Goal: Navigation & Orientation: Find specific page/section

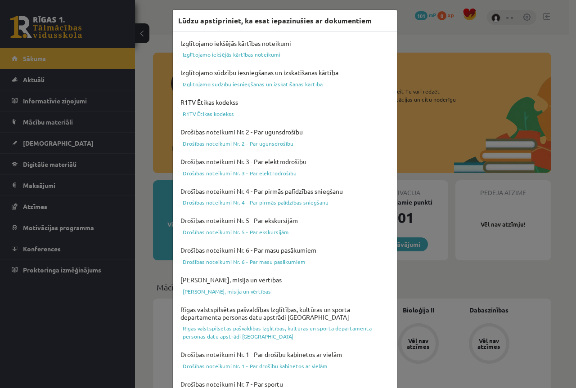
scroll to position [260, 0]
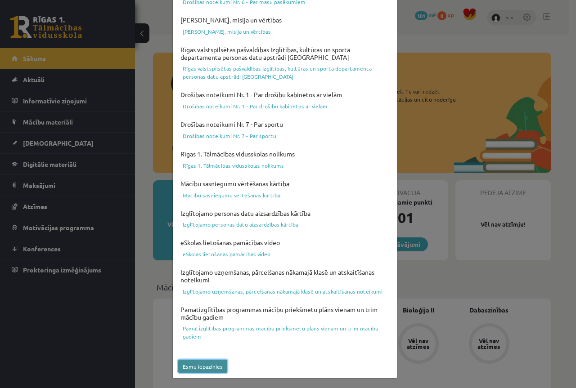
click at [199, 365] on button "Esmu iepazinies" at bounding box center [202, 366] width 49 height 13
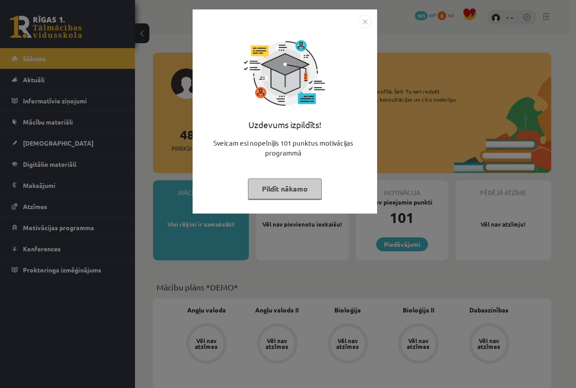
click at [289, 189] on button "Pildīt nākamo" at bounding box center [285, 189] width 74 height 21
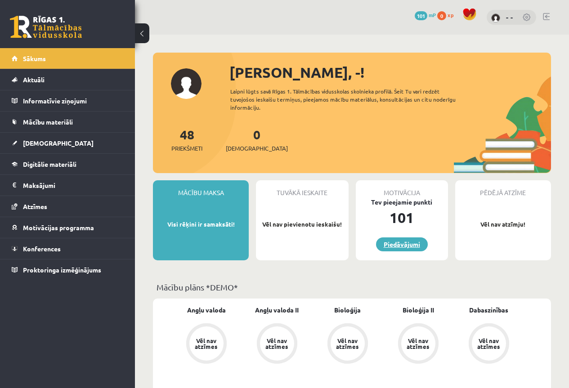
click at [403, 243] on link "Piedāvājumi" at bounding box center [402, 245] width 52 height 14
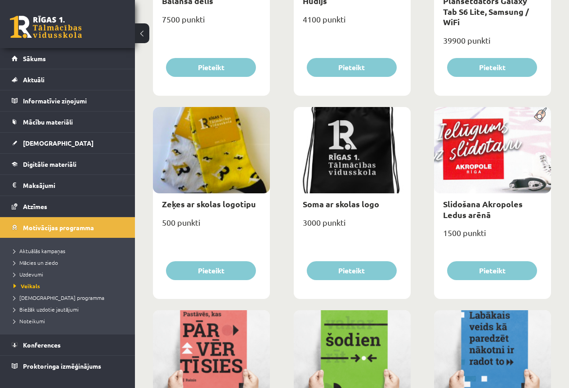
scroll to position [990, 0]
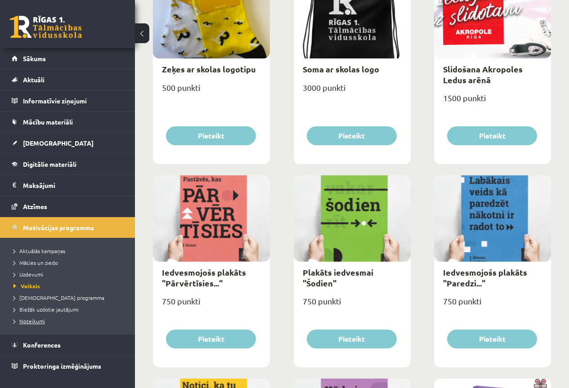
click at [34, 323] on span "Noteikumi" at bounding box center [30, 321] width 32 height 7
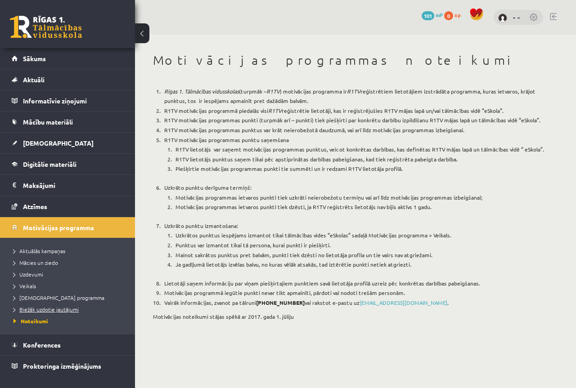
click at [35, 310] on span "Biežāk uzdotie jautājumi" at bounding box center [46, 309] width 65 height 7
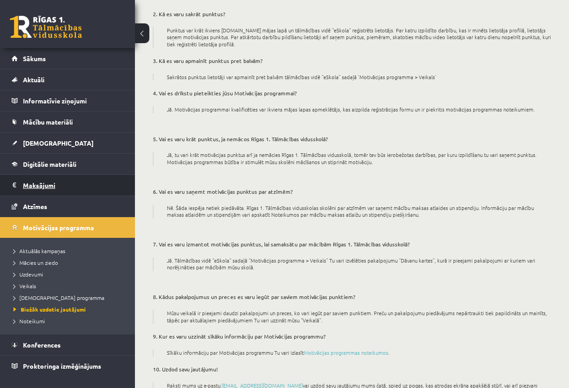
scroll to position [163, 0]
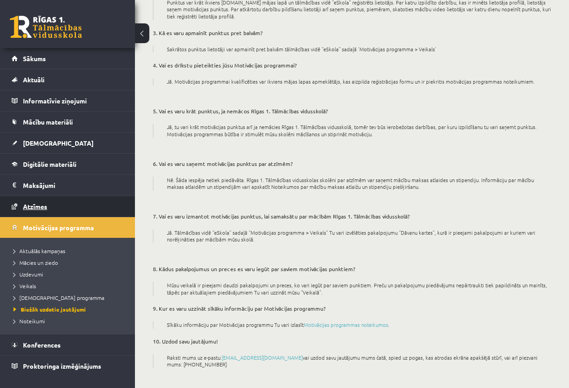
click at [34, 204] on span "Atzīmes" at bounding box center [35, 207] width 24 height 8
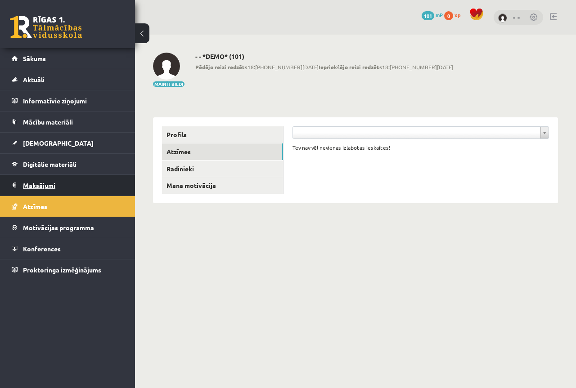
click at [44, 188] on legend "Maksājumi 0" at bounding box center [73, 185] width 101 height 21
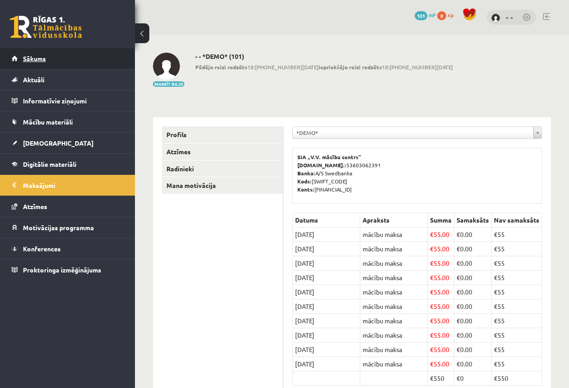
click at [50, 62] on link "Sākums" at bounding box center [68, 58] width 112 height 21
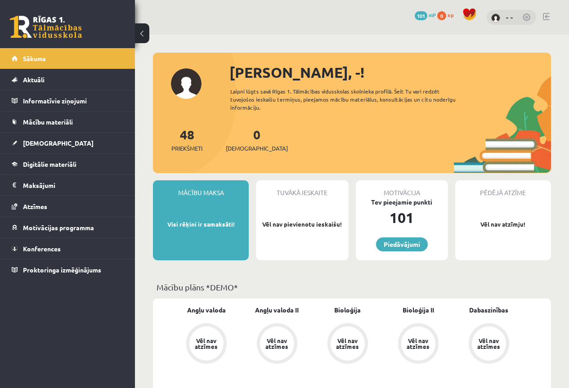
click at [191, 144] on div "48 Priekšmeti" at bounding box center [186, 139] width 31 height 28
click at [188, 137] on link "48 Priekšmeti" at bounding box center [186, 139] width 31 height 27
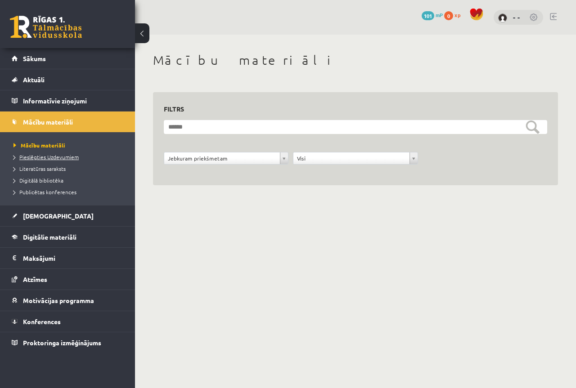
click at [53, 157] on span "Pieslēgties Uzdevumiem" at bounding box center [46, 156] width 65 height 7
click at [434, 17] on link "101 mP" at bounding box center [432, 14] width 21 height 7
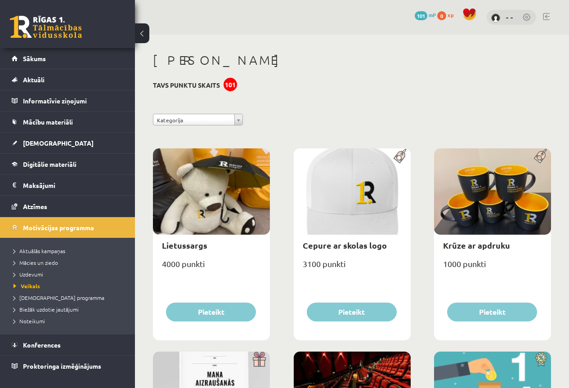
click at [439, 17] on span "0" at bounding box center [441, 15] width 9 height 9
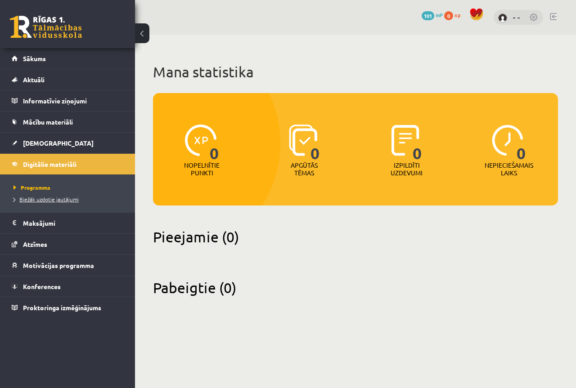
click at [52, 200] on span "Biežāk uzdotie jautājumi" at bounding box center [46, 199] width 65 height 7
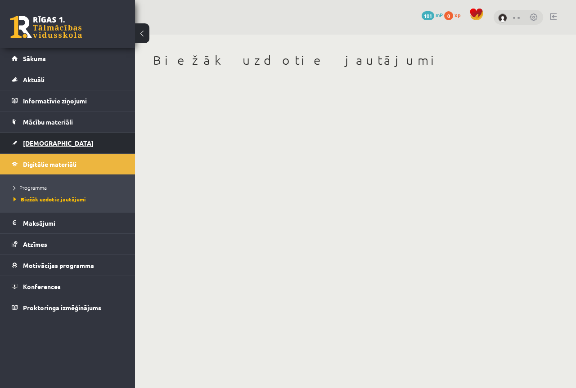
click at [50, 139] on link "[DEMOGRAPHIC_DATA]" at bounding box center [68, 143] width 112 height 21
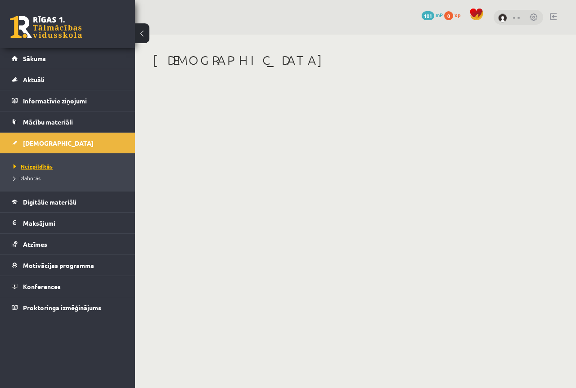
click at [37, 167] on span "Neizpildītās" at bounding box center [33, 166] width 39 height 7
click at [37, 180] on span "Izlabotās" at bounding box center [27, 178] width 27 height 7
click at [43, 121] on span "Mācību materiāli" at bounding box center [48, 122] width 50 height 8
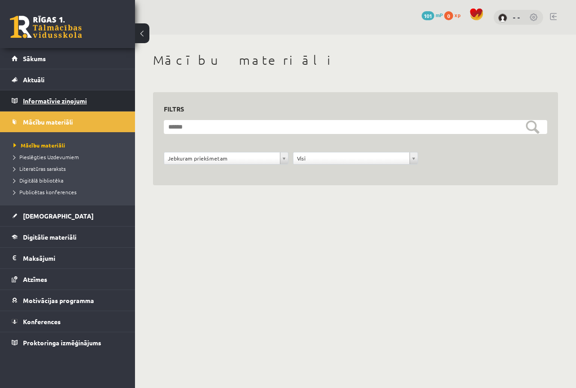
click at [45, 99] on legend "Informatīvie ziņojumi 0" at bounding box center [73, 100] width 101 height 21
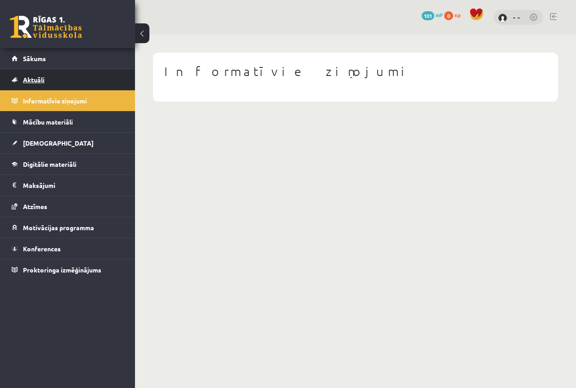
click at [41, 80] on span "Aktuāli" at bounding box center [34, 80] width 22 height 8
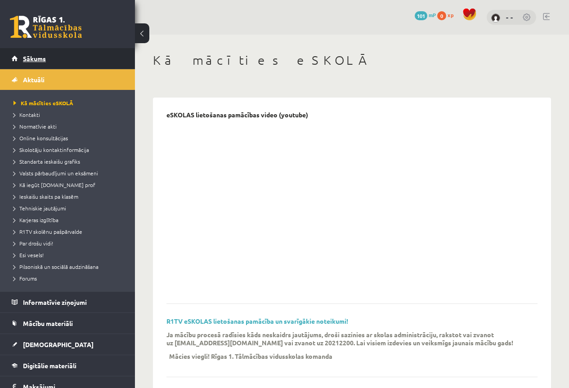
click at [40, 63] on link "Sākums" at bounding box center [68, 58] width 112 height 21
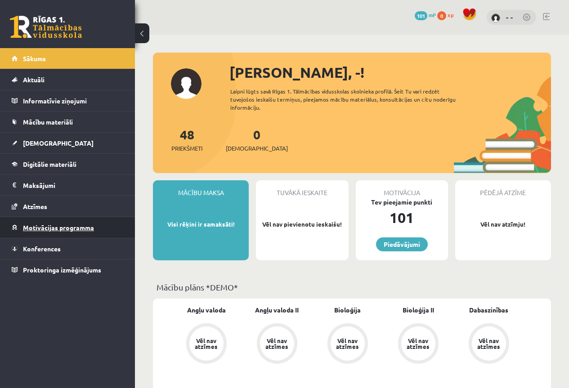
click at [65, 231] on span "Motivācijas programma" at bounding box center [58, 228] width 71 height 8
